Goal: Transaction & Acquisition: Purchase product/service

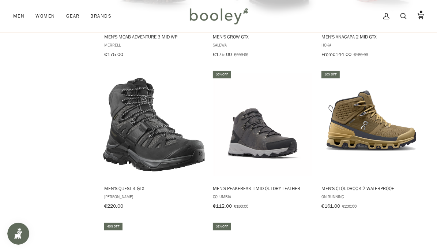
scroll to position [825, 0]
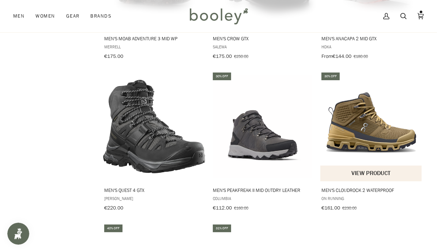
click at [363, 122] on img "Men's Cloudrock 2 Waterproof" at bounding box center [372, 126] width 102 height 102
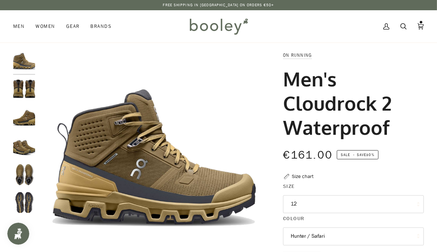
click at [309, 179] on div "Size chart" at bounding box center [303, 176] width 22 height 8
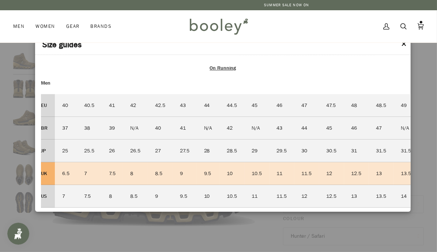
click at [403, 46] on button "✕" at bounding box center [404, 44] width 6 height 11
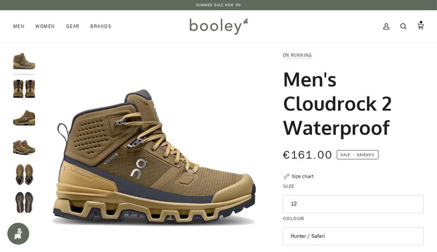
click at [312, 198] on button "12" at bounding box center [353, 204] width 141 height 18
